Goal: Use online tool/utility: Utilize a website feature to perform a specific function

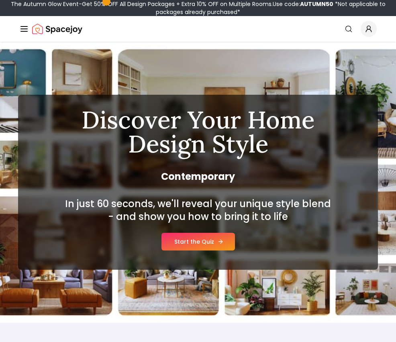
click at [206, 245] on link "Start the Quiz" at bounding box center [197, 242] width 73 height 18
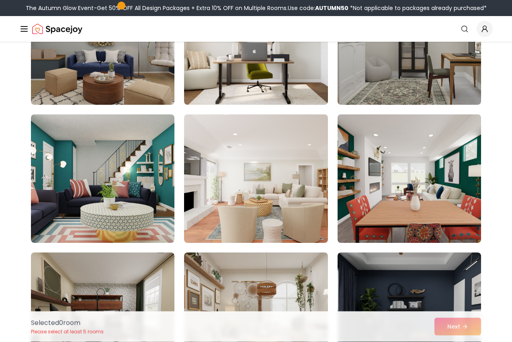
click at [396, 205] on img at bounding box center [409, 179] width 151 height 135
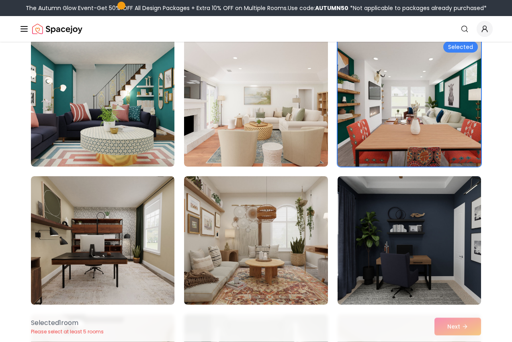
scroll to position [209, 0]
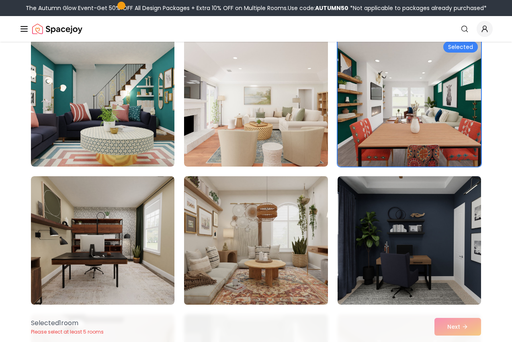
click at [278, 236] on img at bounding box center [255, 240] width 151 height 135
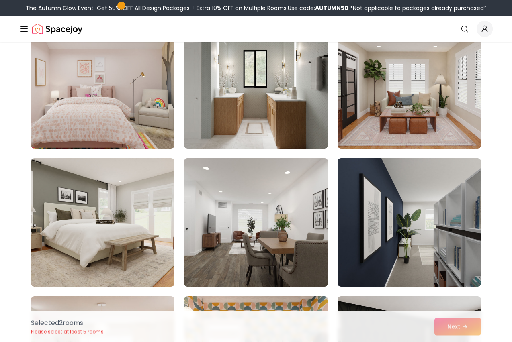
scroll to position [504, 0]
click at [294, 199] on img at bounding box center [255, 222] width 151 height 135
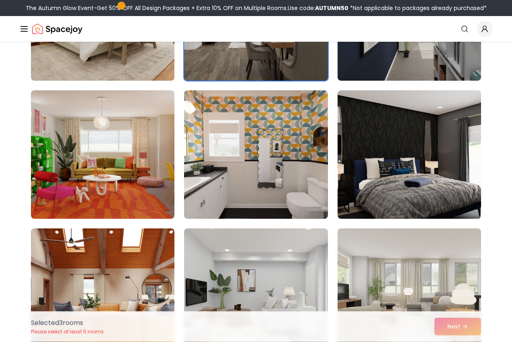
scroll to position [710, 0]
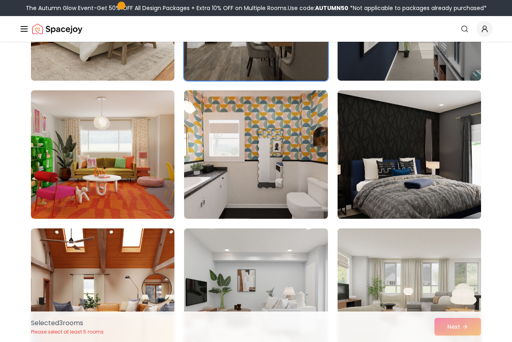
click at [396, 140] on img at bounding box center [409, 154] width 151 height 135
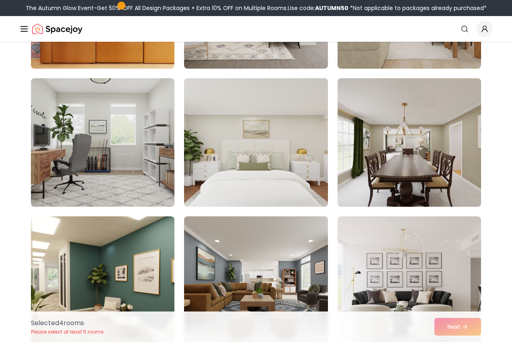
scroll to position [1001, 0]
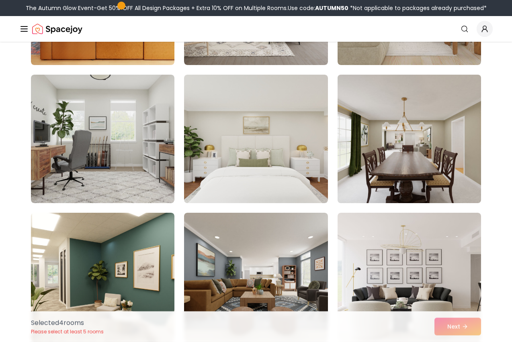
click at [389, 181] on img at bounding box center [409, 139] width 151 height 135
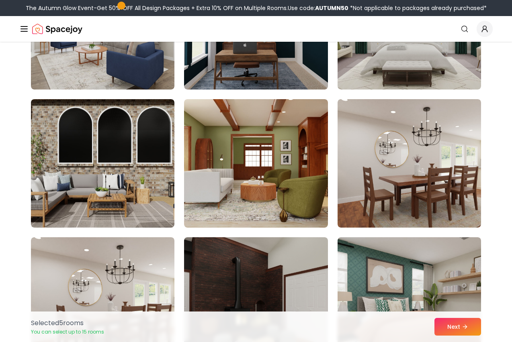
scroll to position [1531, 0]
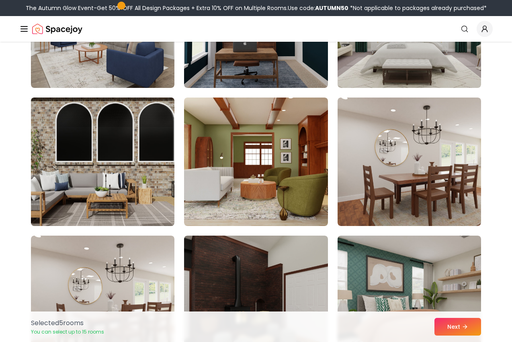
click at [128, 195] on img at bounding box center [102, 161] width 151 height 135
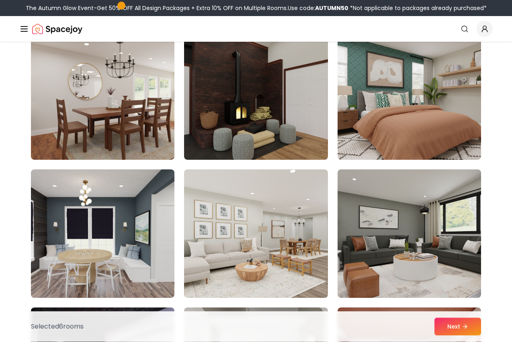
scroll to position [1736, 0]
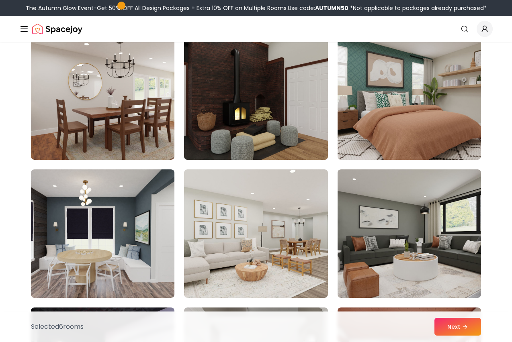
click at [304, 104] on img at bounding box center [255, 95] width 151 height 135
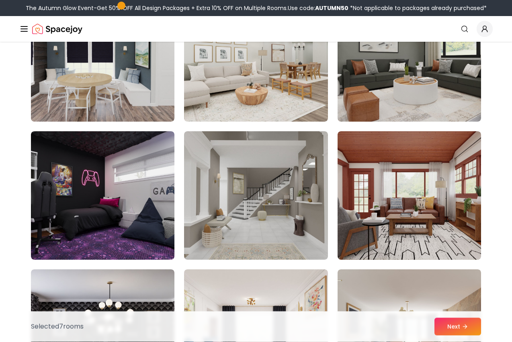
scroll to position [1912, 0]
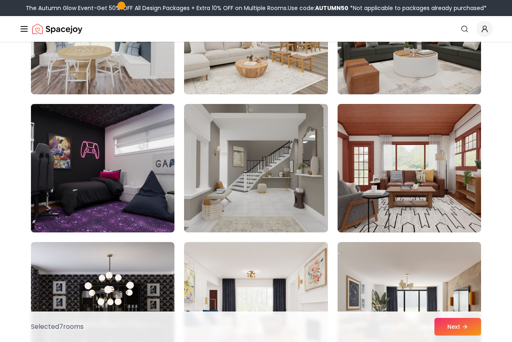
click at [139, 206] on img at bounding box center [102, 168] width 151 height 135
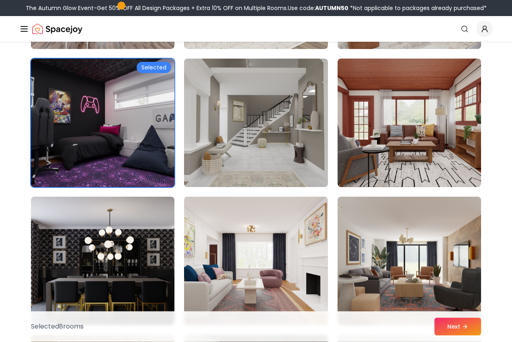
scroll to position [1982, 0]
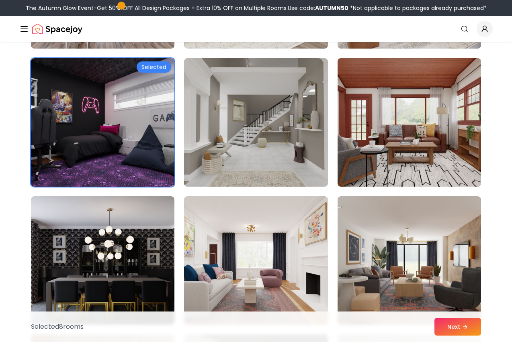
click at [396, 163] on img at bounding box center [409, 122] width 151 height 135
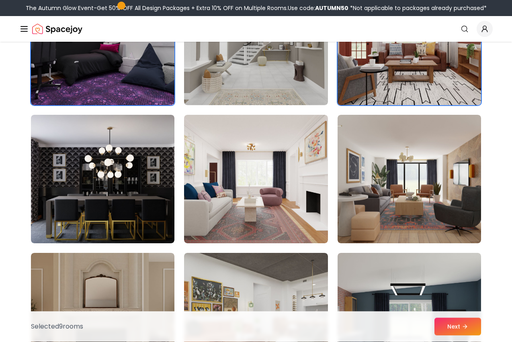
scroll to position [2067, 0]
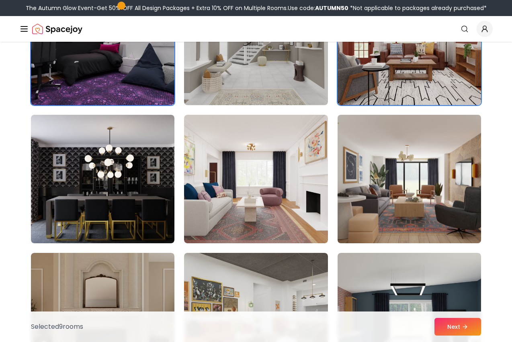
click at [394, 169] on img at bounding box center [409, 179] width 151 height 135
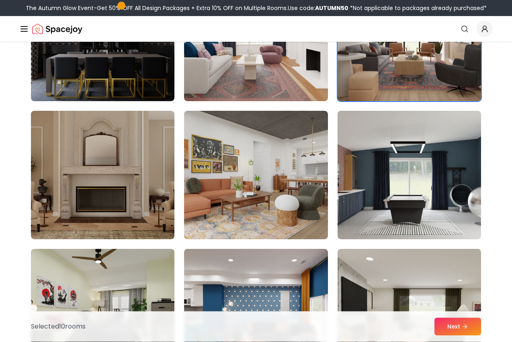
scroll to position [2209, 0]
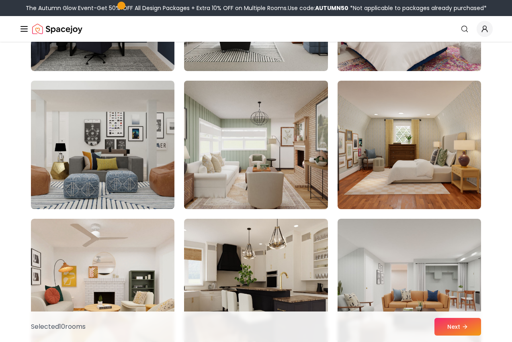
click at [296, 175] on img at bounding box center [255, 145] width 151 height 135
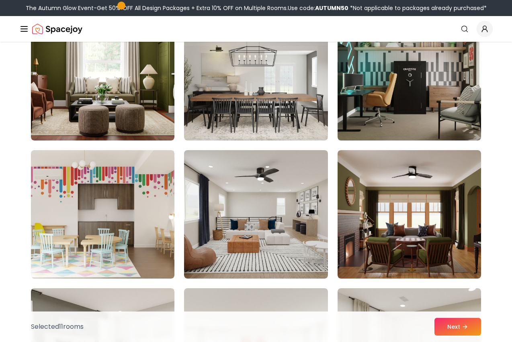
scroll to position [3005, 0]
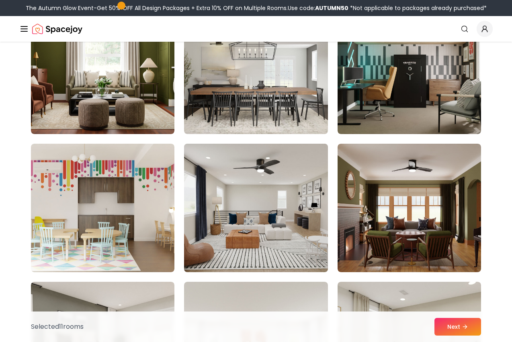
click at [286, 234] on img at bounding box center [255, 208] width 151 height 135
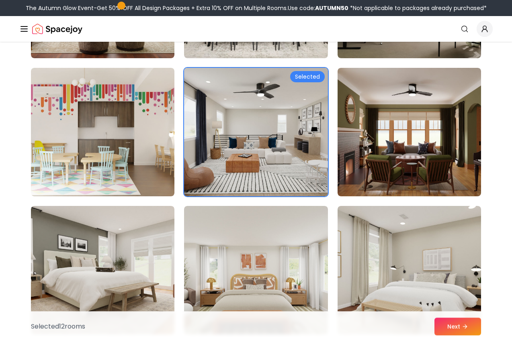
scroll to position [3081, 0]
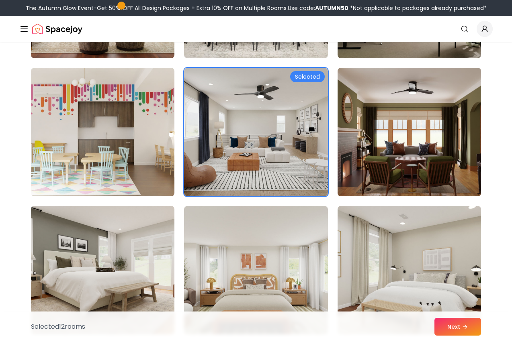
click at [396, 161] on img at bounding box center [409, 132] width 151 height 135
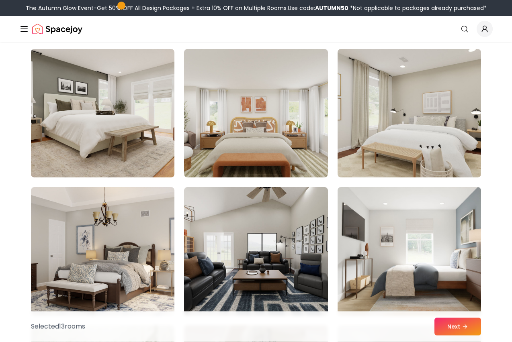
scroll to position [3238, 0]
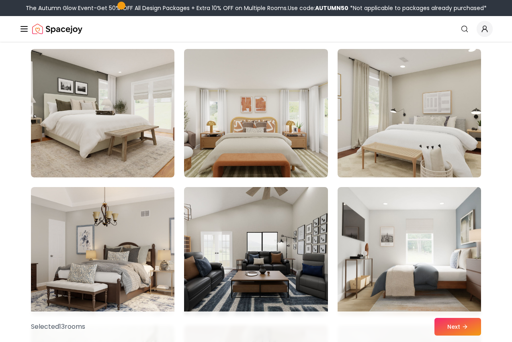
click at [279, 245] on img at bounding box center [255, 251] width 151 height 135
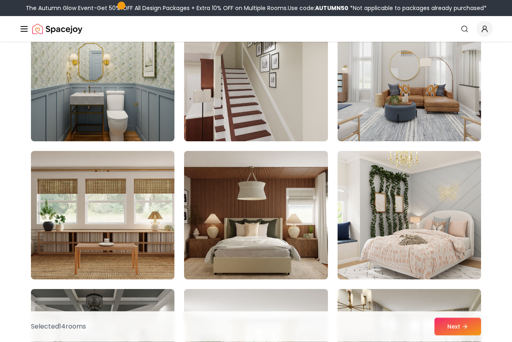
scroll to position [3550, 0]
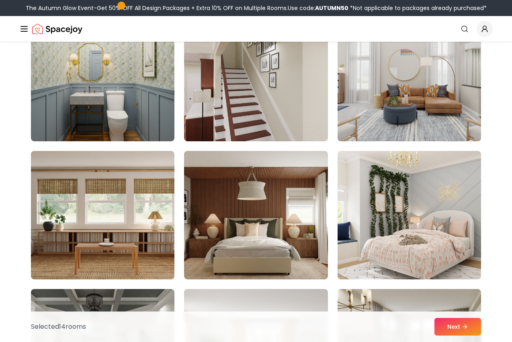
click at [396, 112] on img at bounding box center [409, 77] width 151 height 135
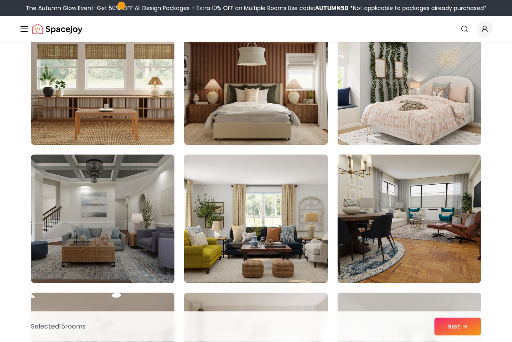
scroll to position [3685, 0]
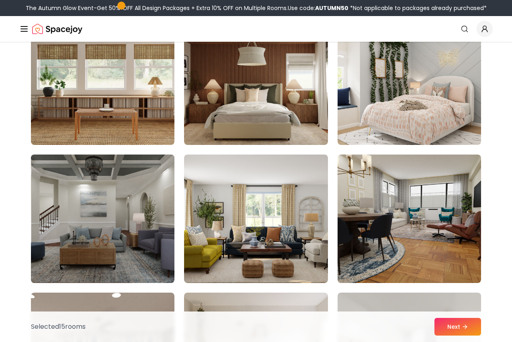
click at [146, 236] on img at bounding box center [102, 218] width 151 height 135
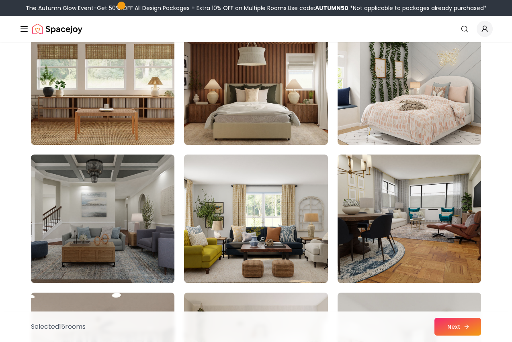
click at [396, 336] on button "Next" at bounding box center [457, 327] width 47 height 18
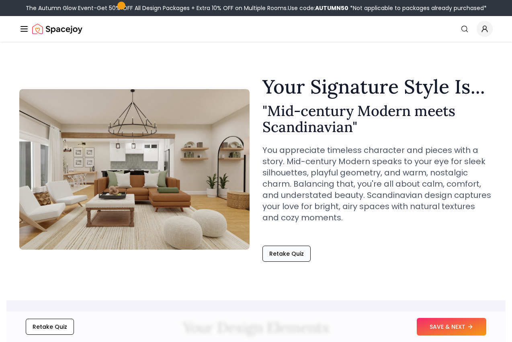
click at [293, 257] on button "Retake Quiz" at bounding box center [286, 254] width 48 height 16
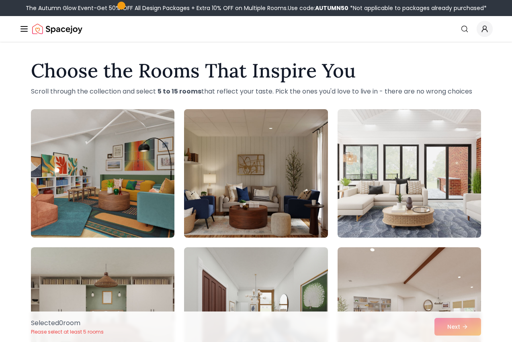
click at [307, 161] on img at bounding box center [255, 173] width 151 height 135
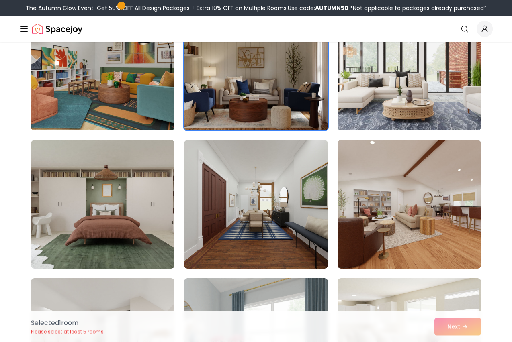
scroll to position [107, 0]
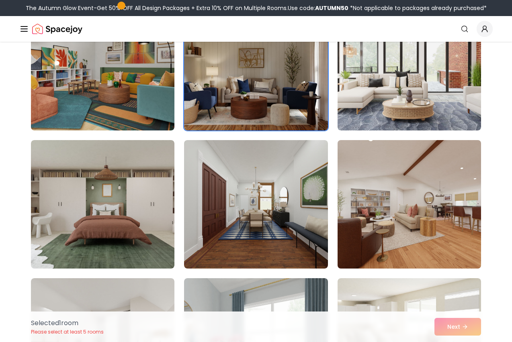
click at [399, 190] on img at bounding box center [409, 204] width 151 height 135
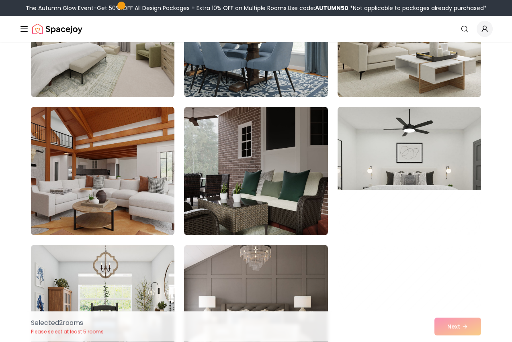
scroll to position [416, 0]
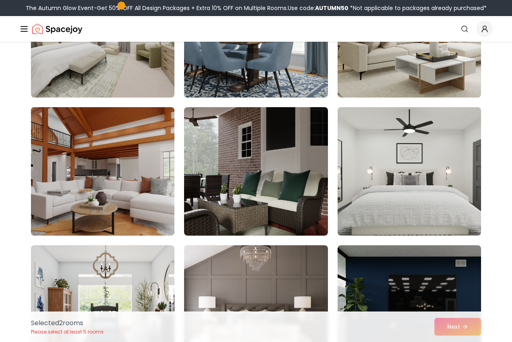
click at [141, 177] on img at bounding box center [102, 171] width 151 height 135
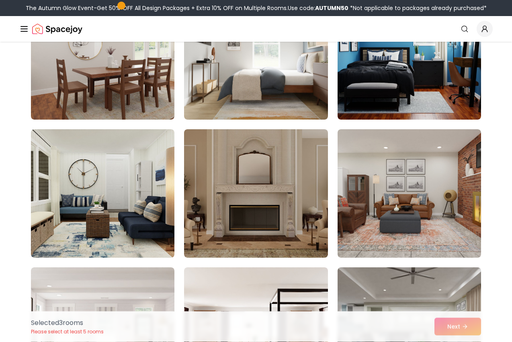
scroll to position [809, 0]
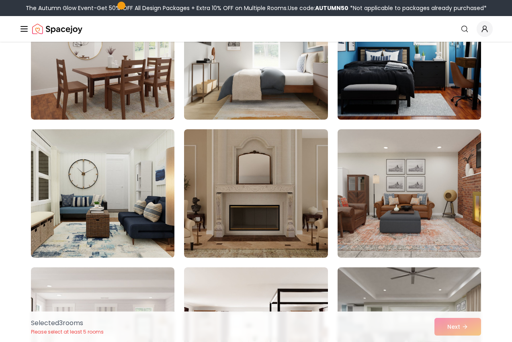
click at [429, 103] on img at bounding box center [409, 55] width 151 height 135
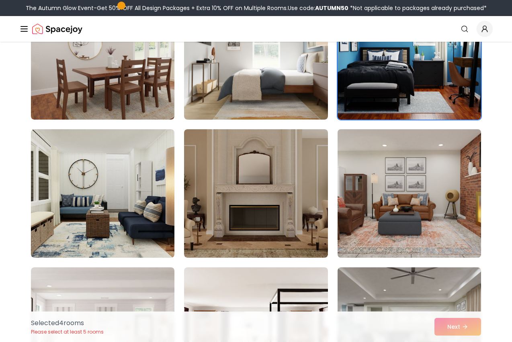
click at [392, 162] on img at bounding box center [409, 193] width 151 height 135
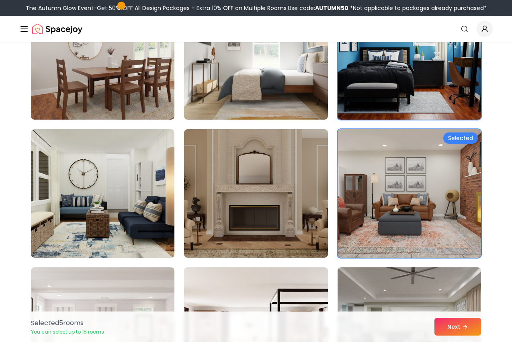
click at [405, 159] on img at bounding box center [409, 193] width 151 height 135
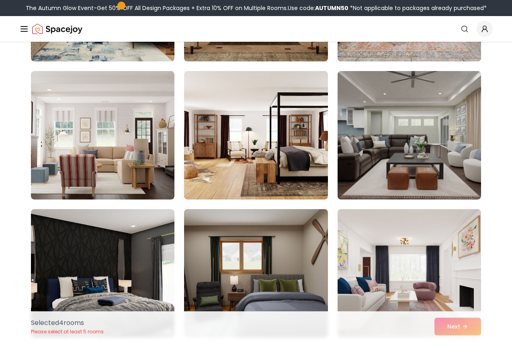
scroll to position [1005, 0]
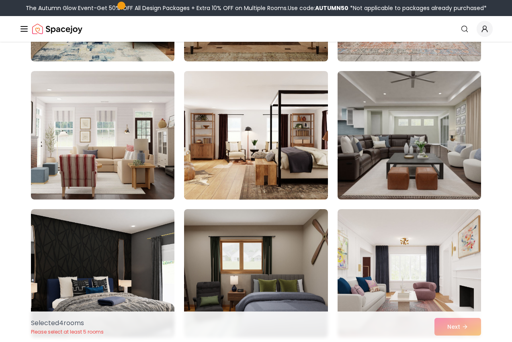
click at [308, 152] on img at bounding box center [255, 135] width 151 height 135
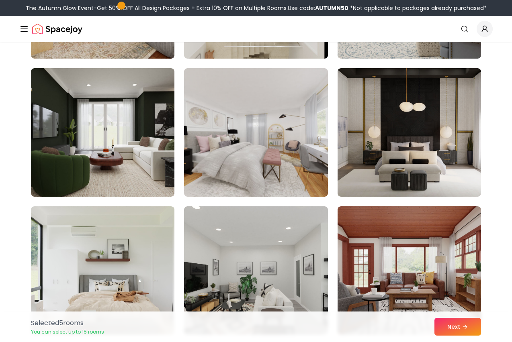
scroll to position [1977, 0]
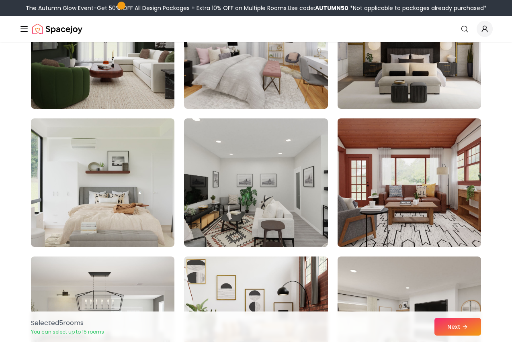
click at [393, 164] on img at bounding box center [409, 182] width 151 height 135
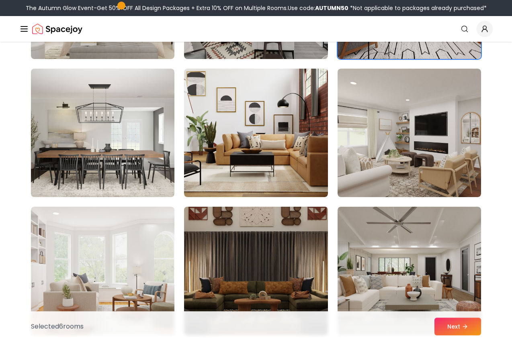
scroll to position [2251, 0]
click at [301, 249] on img at bounding box center [255, 271] width 151 height 135
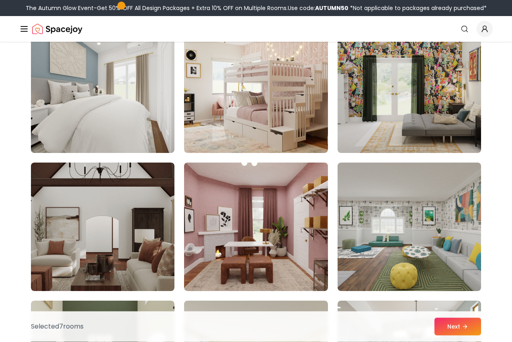
scroll to position [3677, 0]
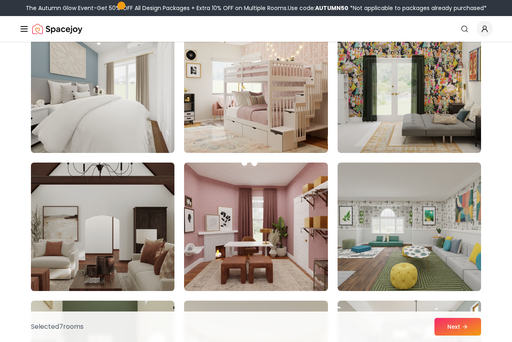
click at [145, 217] on img at bounding box center [102, 226] width 151 height 135
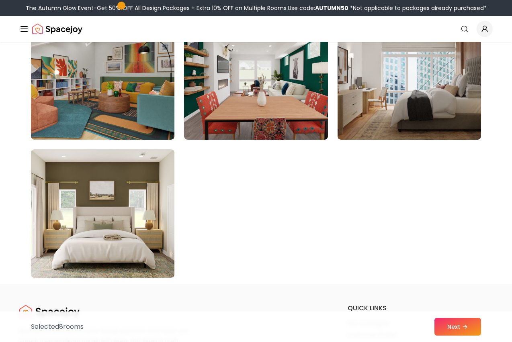
scroll to position [4518, 0]
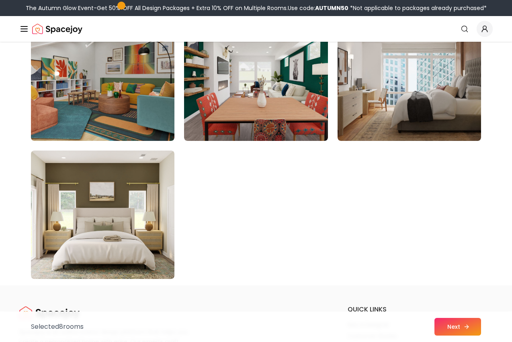
click at [472, 323] on button "Next" at bounding box center [457, 327] width 47 height 18
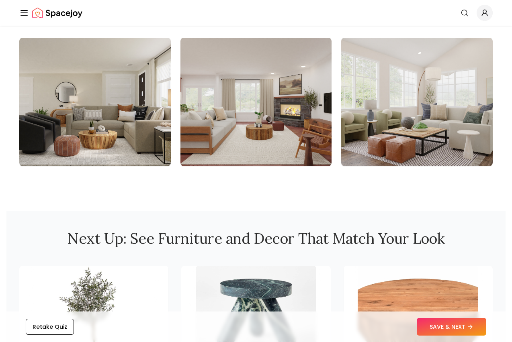
scroll to position [868, 0]
